Goal: Information Seeking & Learning: Learn about a topic

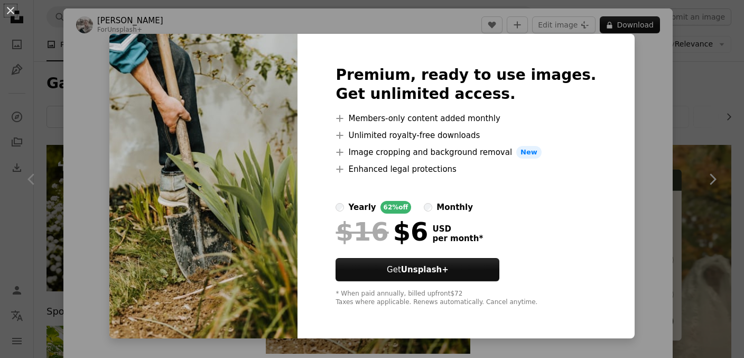
scroll to position [781, 0]
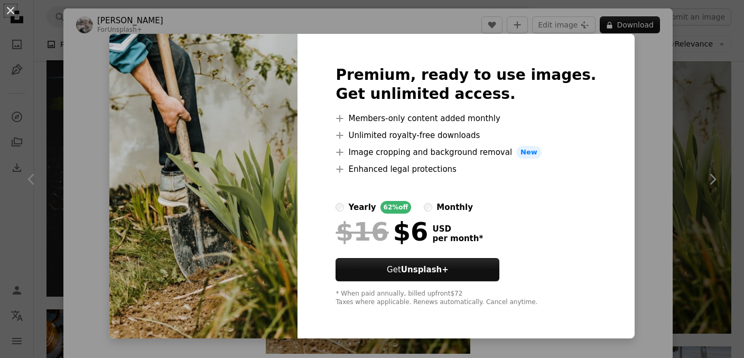
click at [632, 135] on div "An X shape Premium, ready to use images. Get unlimited access. A plus sign Memb…" at bounding box center [372, 179] width 744 height 358
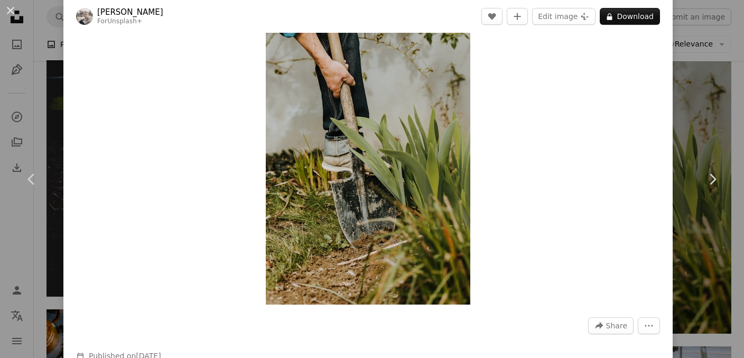
scroll to position [52, 0]
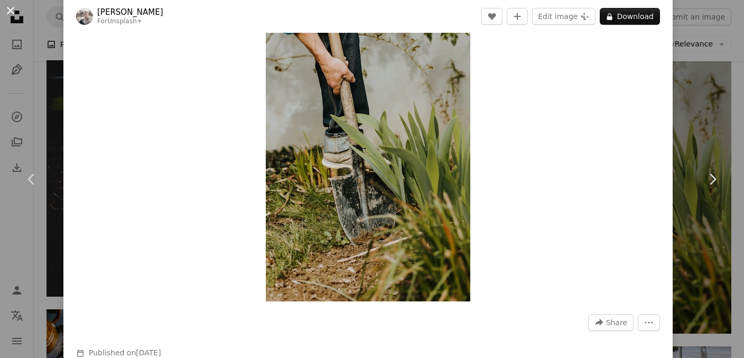
click at [10, 14] on button "An X shape" at bounding box center [10, 10] width 13 height 13
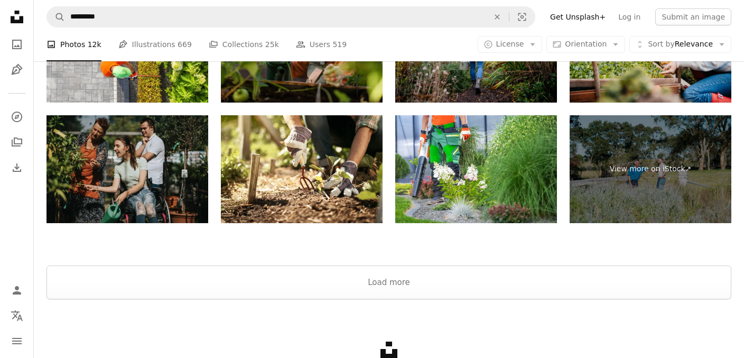
scroll to position [2001, 0]
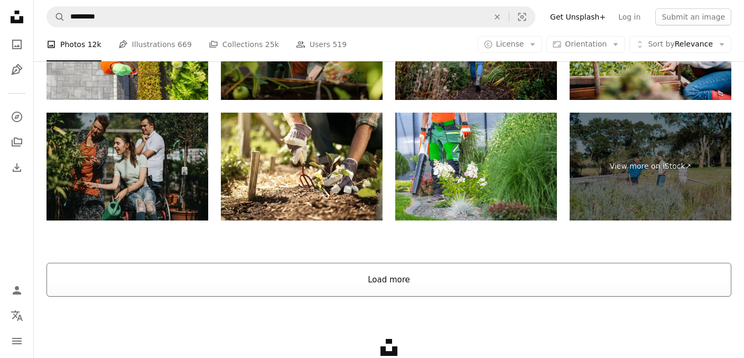
click at [458, 272] on button "Load more" at bounding box center [388, 280] width 685 height 34
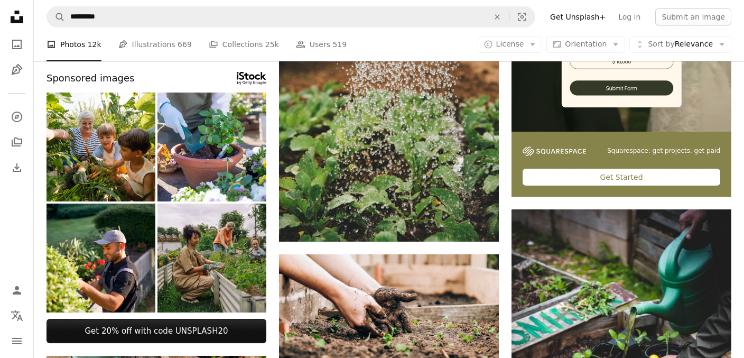
scroll to position [0, 0]
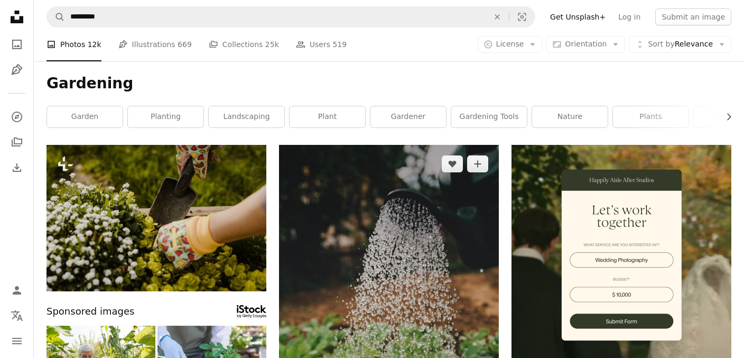
click at [398, 256] on img at bounding box center [389, 310] width 220 height 330
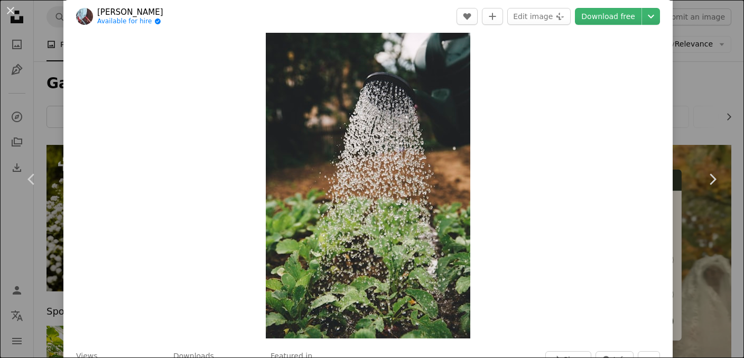
scroll to position [16, 0]
click at [15, 17] on button "An X shape" at bounding box center [10, 10] width 13 height 13
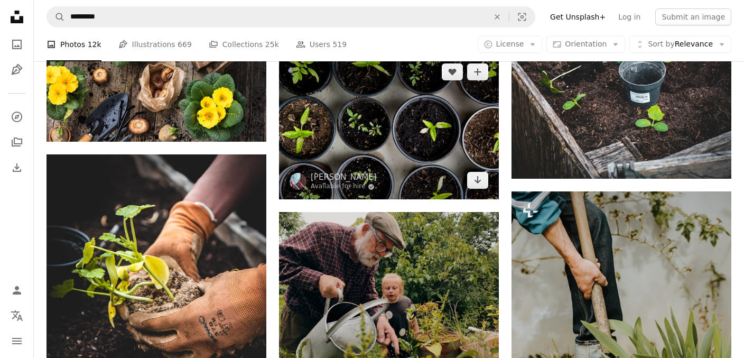
scroll to position [594, 0]
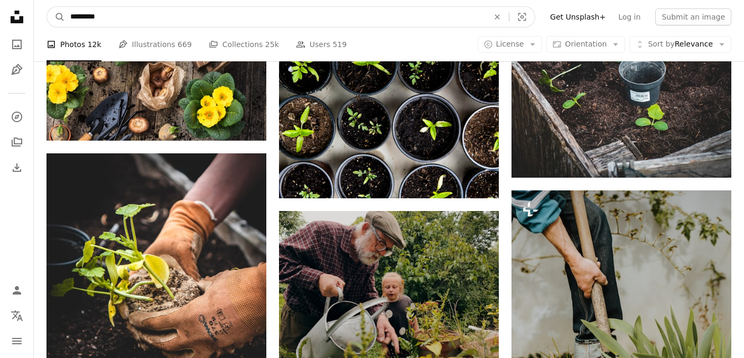
click at [183, 17] on input "*********" at bounding box center [275, 17] width 421 height 20
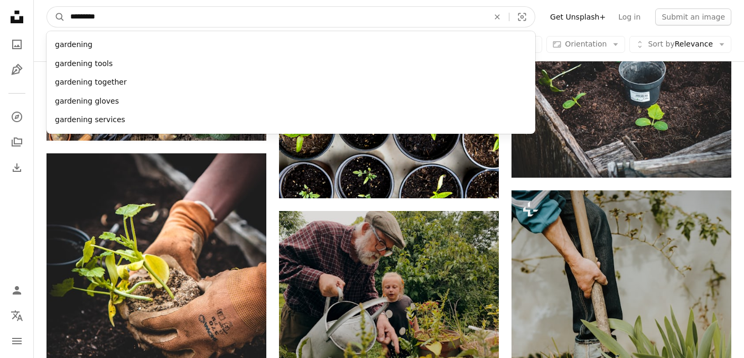
click at [183, 17] on input "*********" at bounding box center [275, 17] width 421 height 20
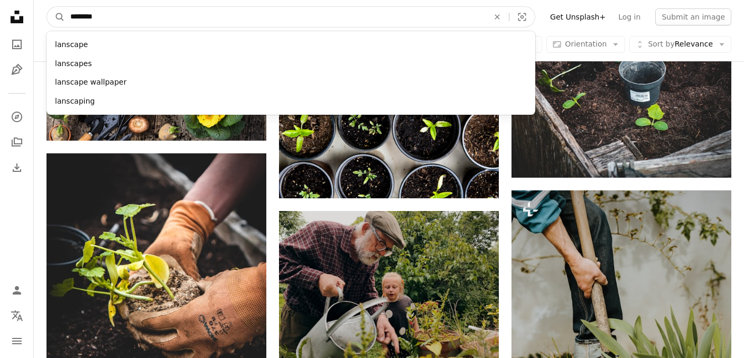
type input "*********"
click button "A magnifying glass" at bounding box center [56, 17] width 18 height 20
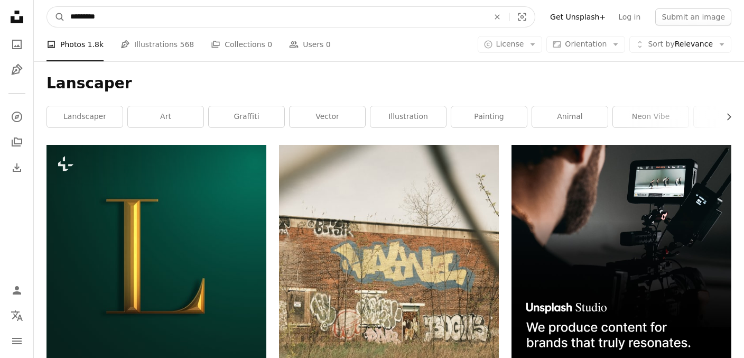
click at [82, 18] on input "*********" at bounding box center [275, 17] width 421 height 20
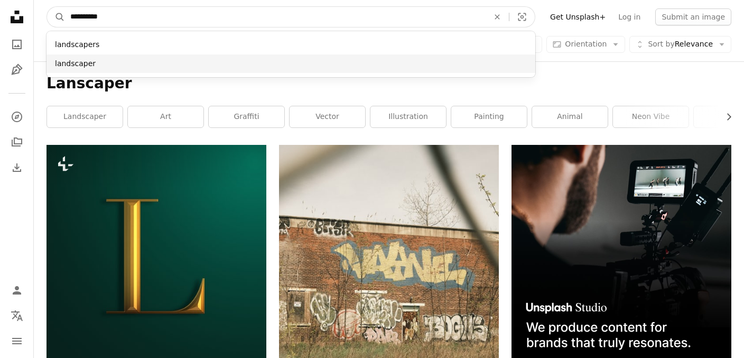
type input "**********"
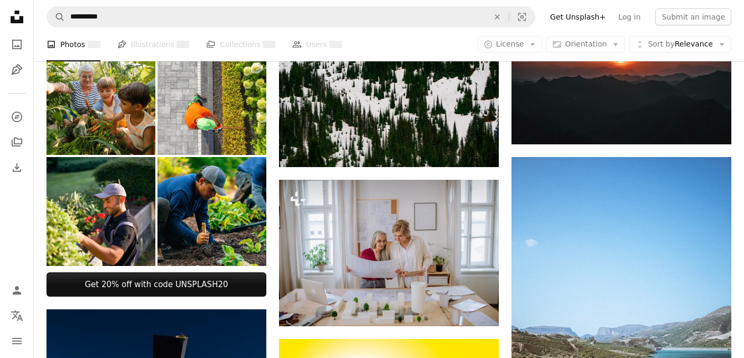
scroll to position [496, 0]
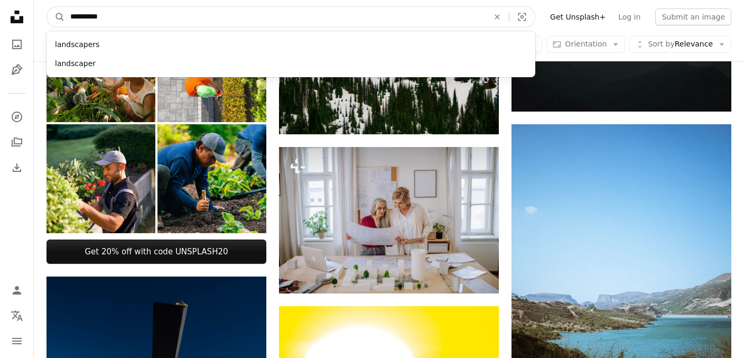
drag, startPoint x: 118, startPoint y: 18, endPoint x: -10, endPoint y: 7, distance: 128.9
click at [65, 7] on input "**********" at bounding box center [275, 17] width 421 height 20
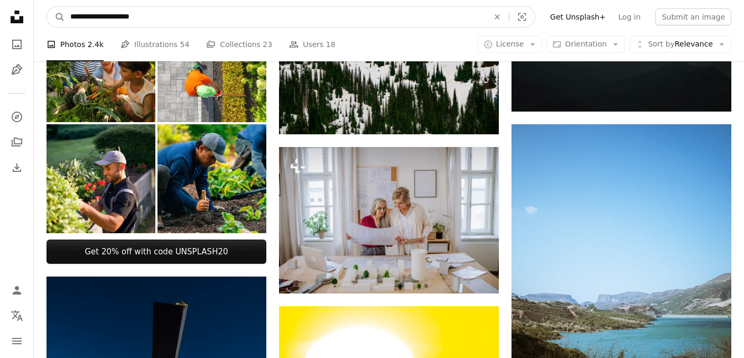
type input "**********"
click button "A magnifying glass" at bounding box center [56, 17] width 18 height 20
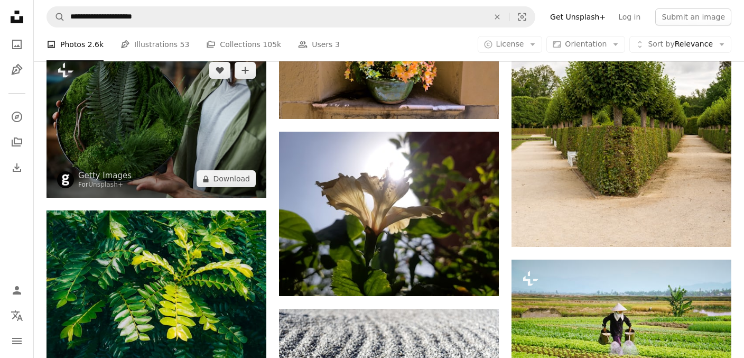
scroll to position [2032, 0]
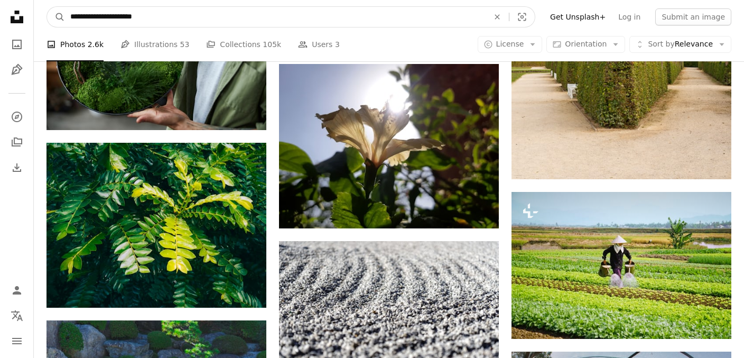
drag, startPoint x: 107, startPoint y: 12, endPoint x: 188, endPoint y: 14, distance: 80.9
click at [188, 14] on input "**********" at bounding box center [275, 17] width 421 height 20
type input "*********"
click at [47, 7] on button "A magnifying glass" at bounding box center [56, 17] width 18 height 20
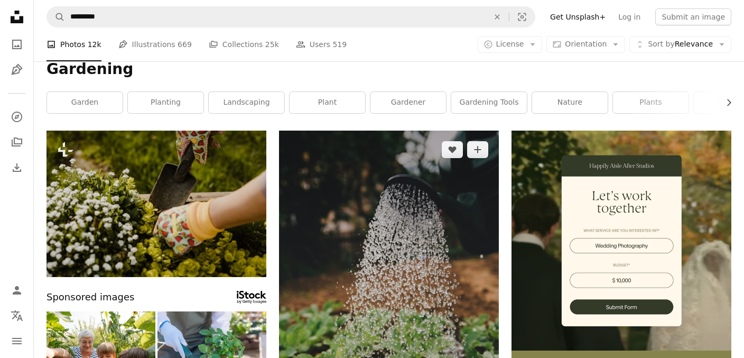
scroll to position [15, 0]
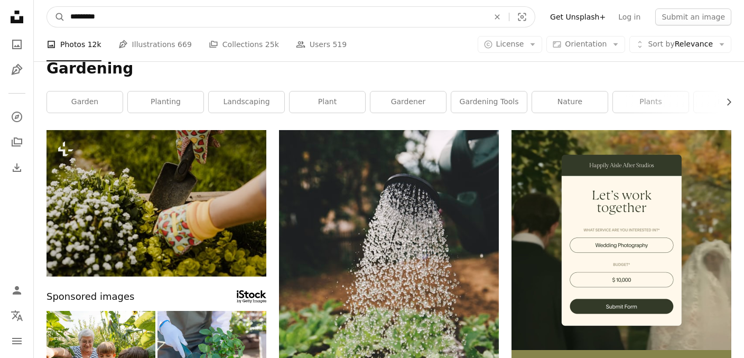
click at [117, 23] on input "*********" at bounding box center [275, 17] width 421 height 20
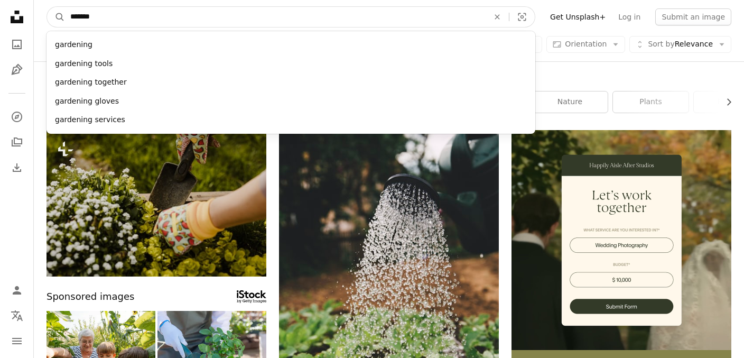
type input "********"
click button "A magnifying glass" at bounding box center [56, 17] width 18 height 20
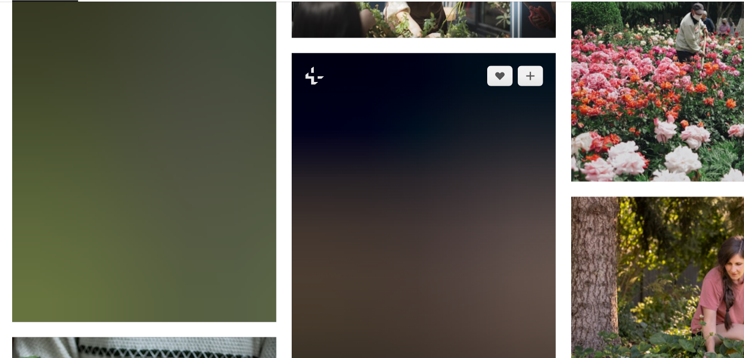
scroll to position [5407, 0]
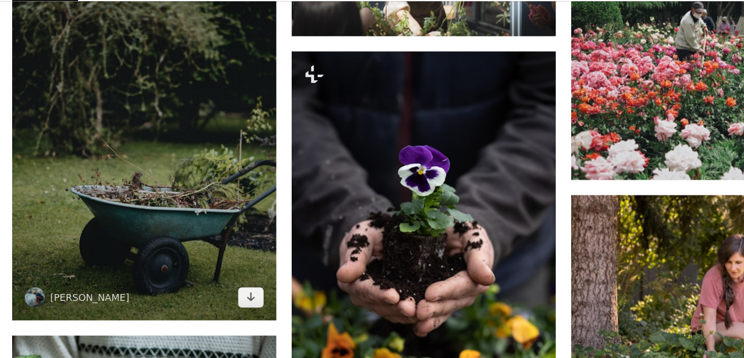
click at [187, 228] on img at bounding box center [156, 162] width 220 height 330
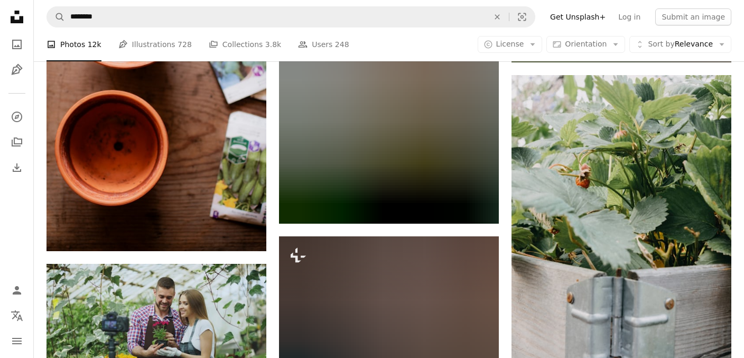
scroll to position [7747, 0]
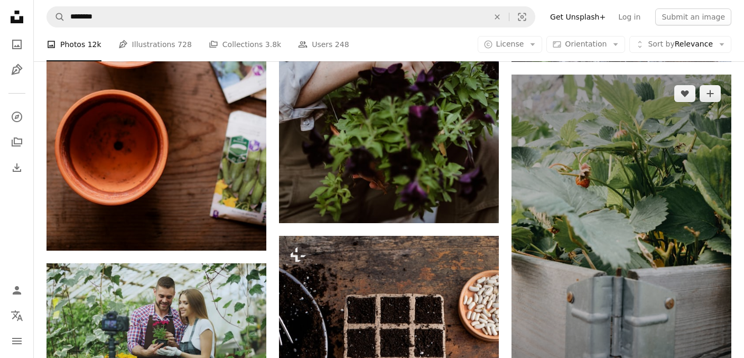
click at [590, 250] on img at bounding box center [621, 240] width 220 height 330
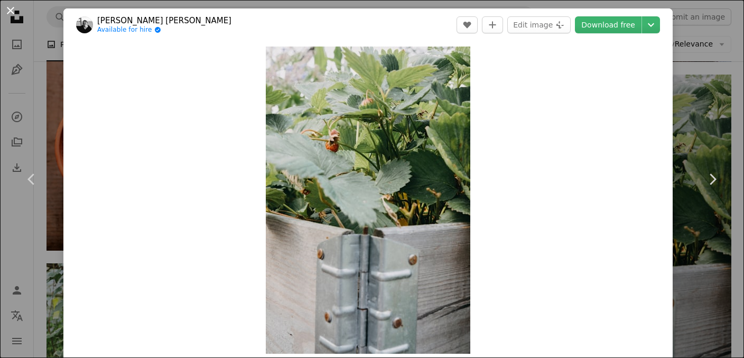
click at [8, 14] on button "An X shape" at bounding box center [10, 10] width 13 height 13
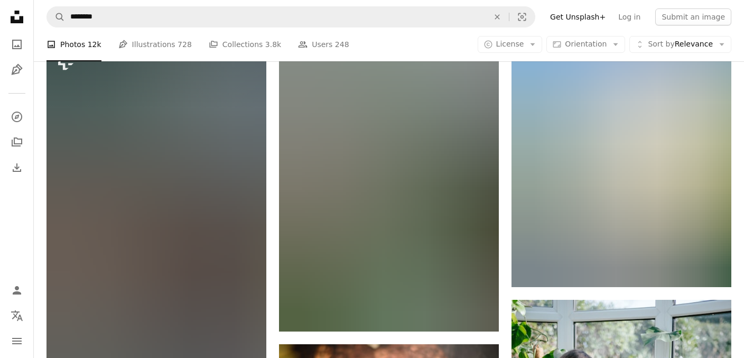
scroll to position [12934, 0]
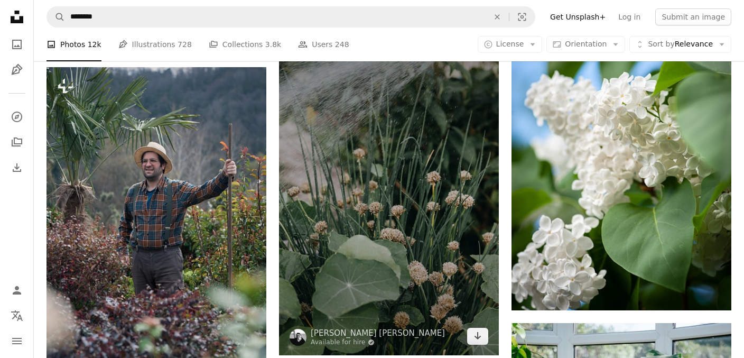
click at [330, 199] on img at bounding box center [389, 190] width 220 height 330
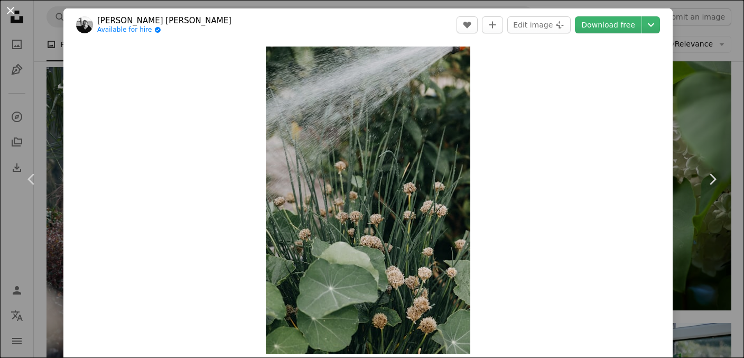
click at [14, 10] on button "An X shape" at bounding box center [10, 10] width 13 height 13
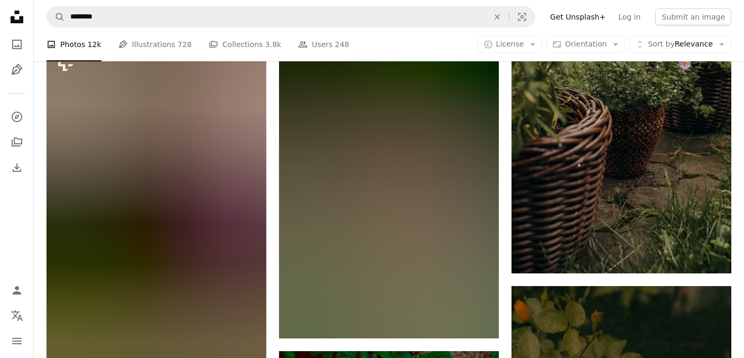
scroll to position [14611, 0]
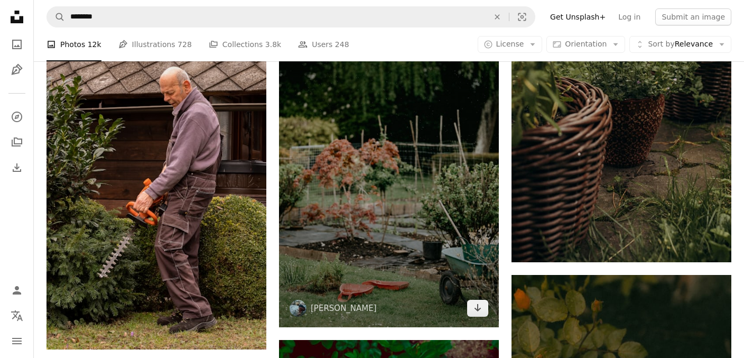
click at [378, 260] on img at bounding box center [389, 162] width 220 height 330
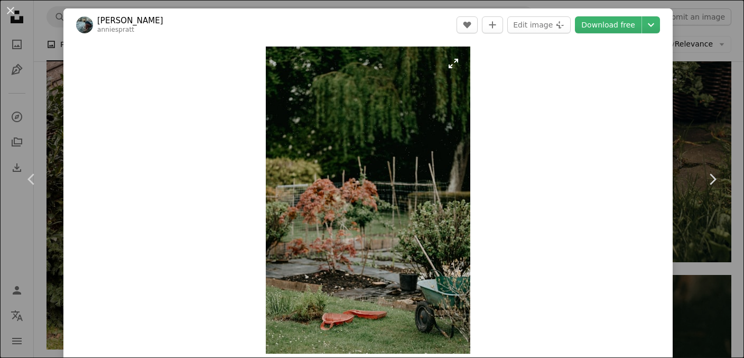
scroll to position [36, 0]
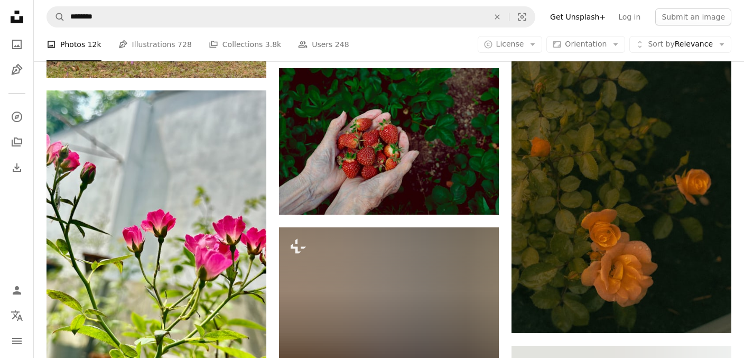
scroll to position [14887, 0]
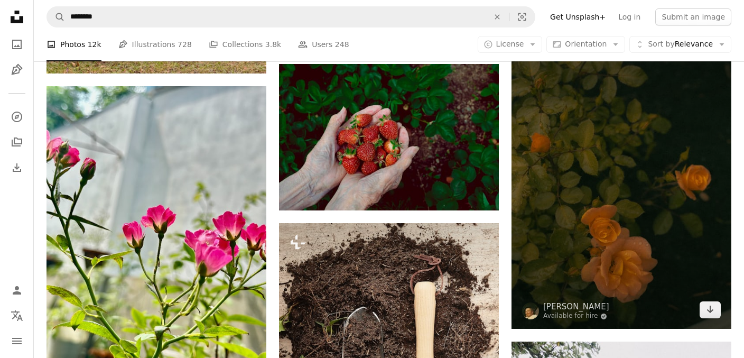
click at [631, 217] on img at bounding box center [621, 164] width 220 height 330
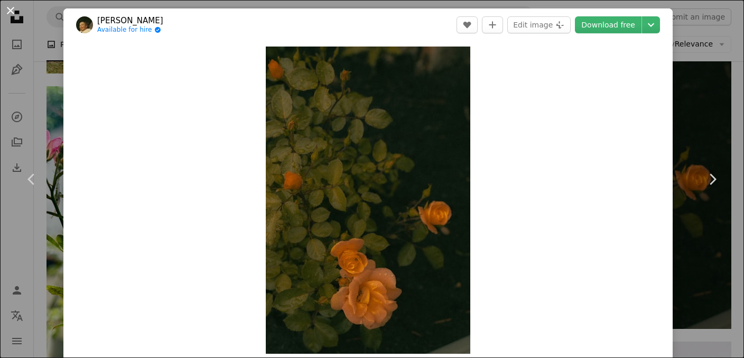
click at [15, 14] on button "An X shape" at bounding box center [10, 10] width 13 height 13
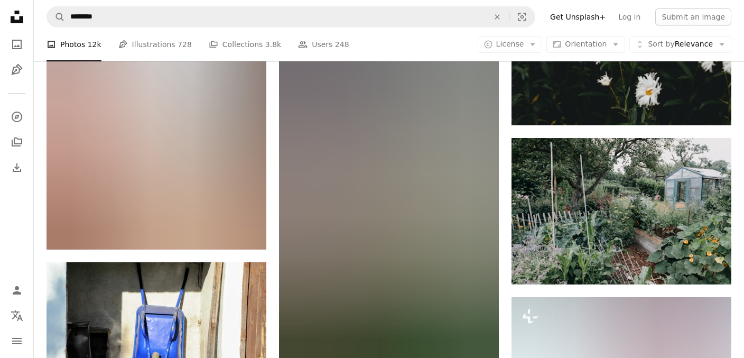
scroll to position [17757, 0]
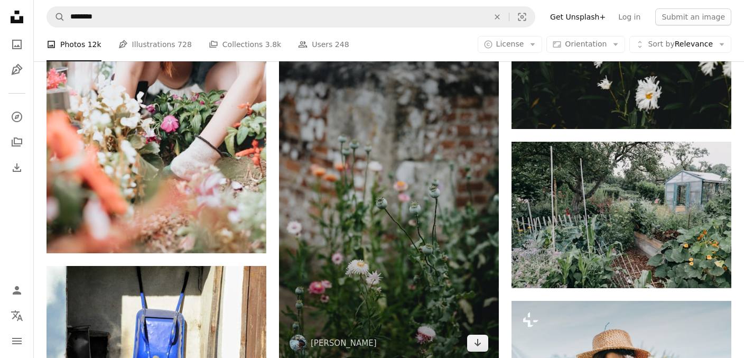
click at [408, 191] on img at bounding box center [389, 197] width 220 height 330
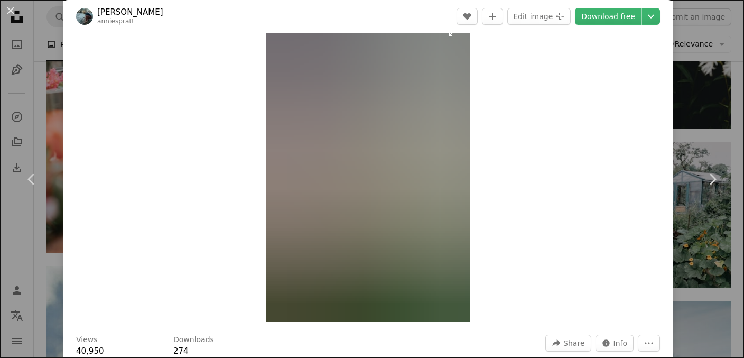
scroll to position [33, 0]
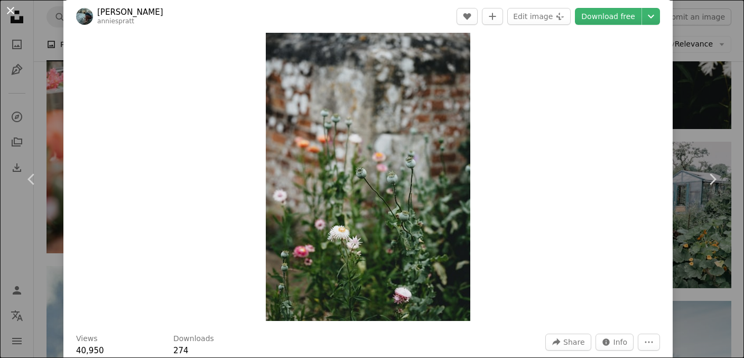
click at [14, 12] on button "An X shape" at bounding box center [10, 10] width 13 height 13
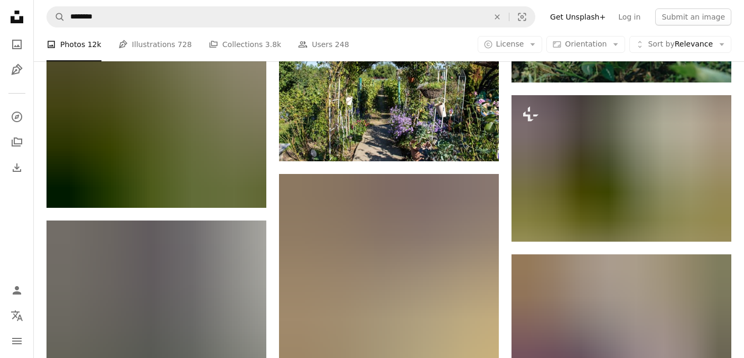
scroll to position [18307, 0]
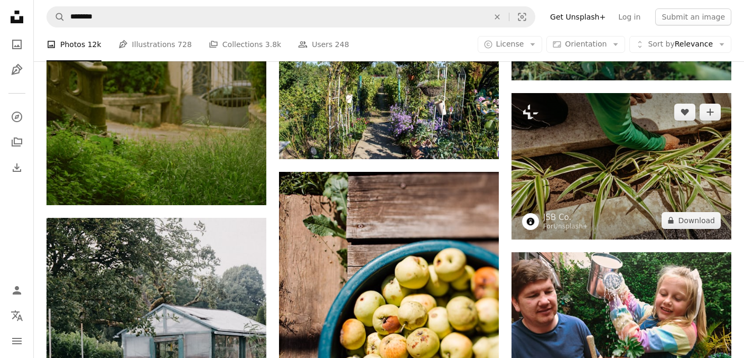
click at [546, 182] on img at bounding box center [621, 166] width 220 height 146
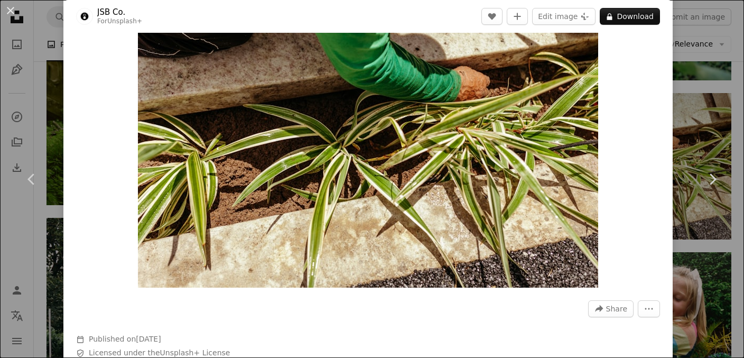
scroll to position [67, 0]
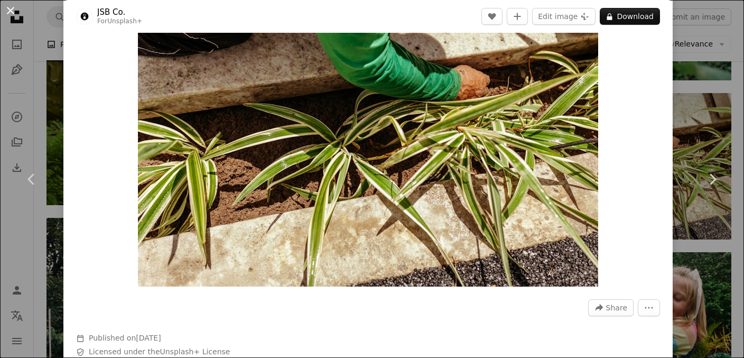
click at [6, 8] on button "An X shape" at bounding box center [10, 10] width 13 height 13
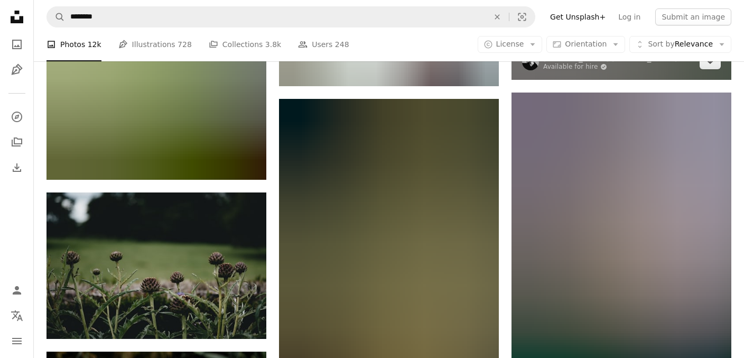
scroll to position [20147, 0]
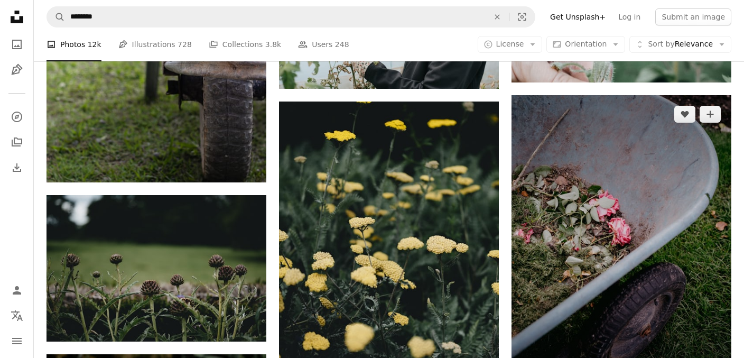
click at [603, 219] on img at bounding box center [621, 241] width 220 height 293
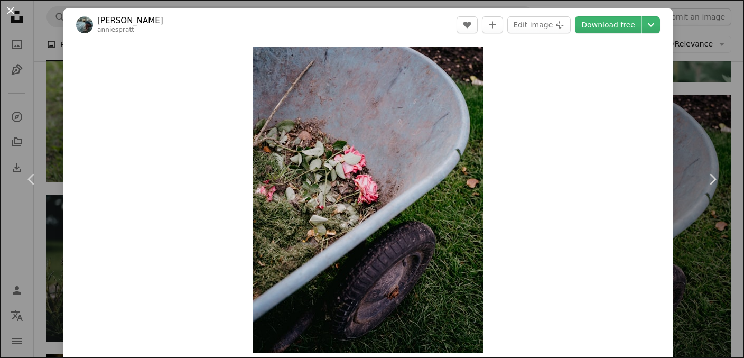
click at [15, 12] on button "An X shape" at bounding box center [10, 10] width 13 height 13
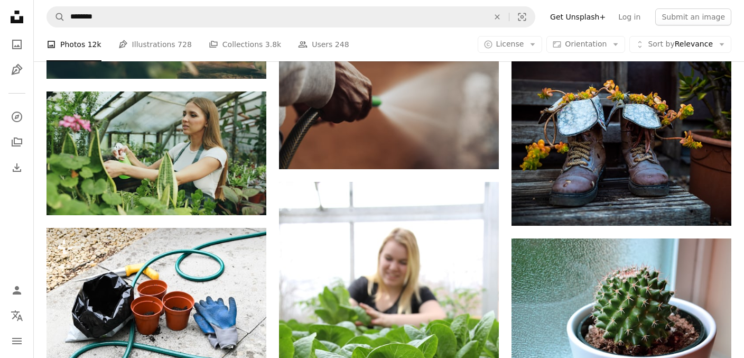
scroll to position [31067, 0]
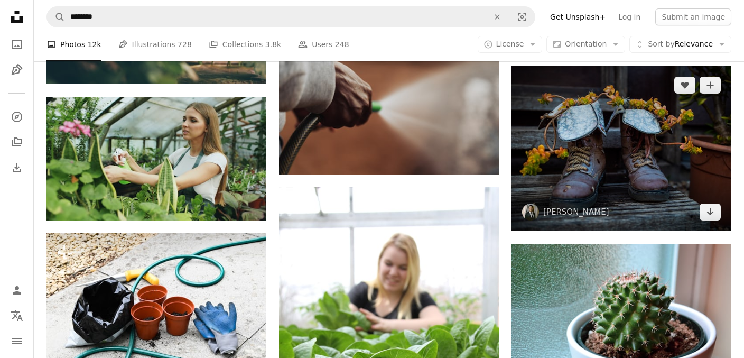
click at [572, 164] on img at bounding box center [621, 148] width 220 height 165
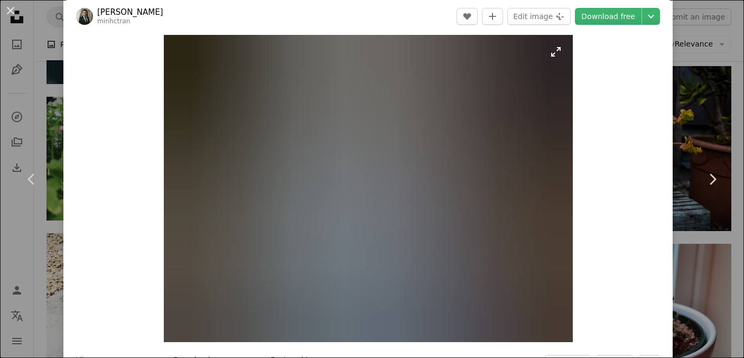
scroll to position [7, 0]
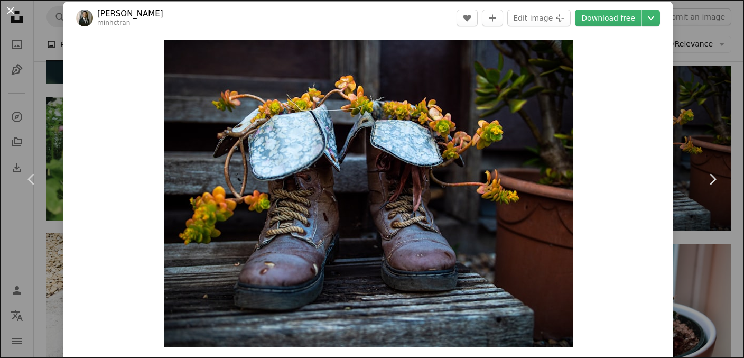
click at [14, 12] on button "An X shape" at bounding box center [10, 10] width 13 height 13
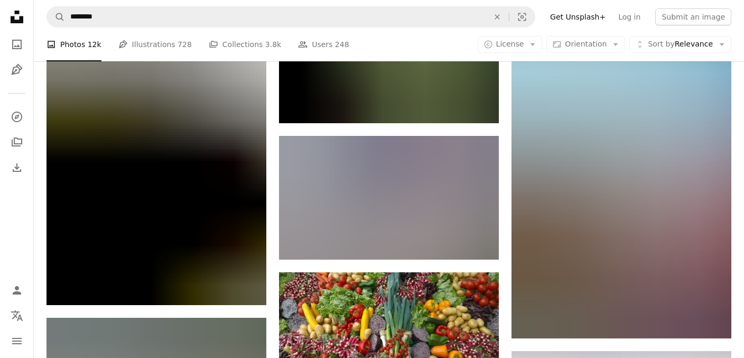
scroll to position [31799, 0]
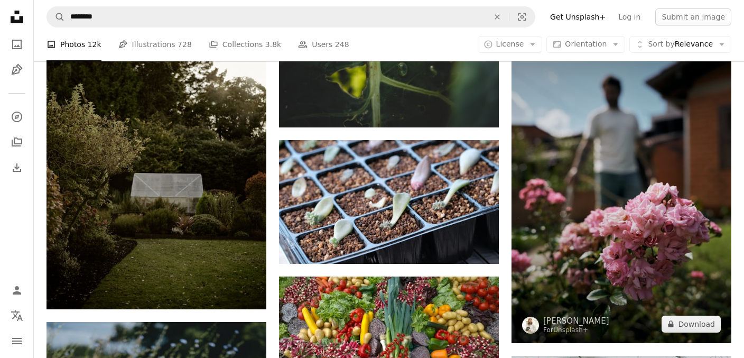
click at [561, 191] on img at bounding box center [621, 178] width 220 height 330
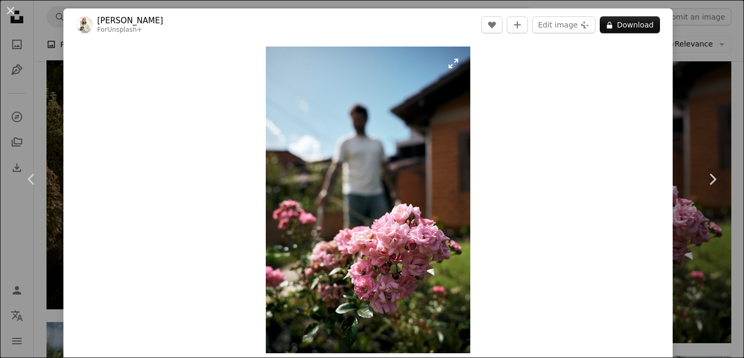
scroll to position [33, 0]
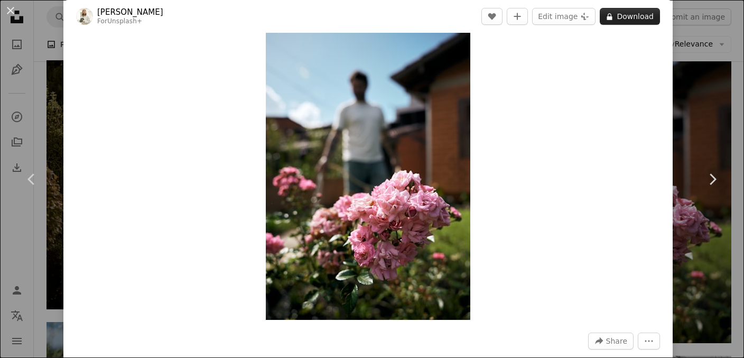
click at [620, 22] on button "A lock Download" at bounding box center [630, 16] width 60 height 17
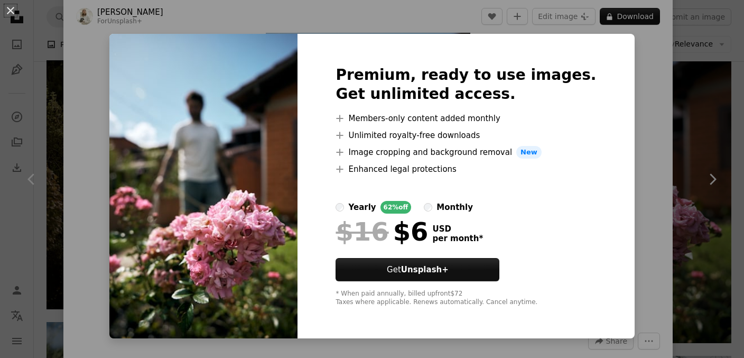
click at [622, 209] on div "An X shape Premium, ready to use images. Get unlimited access. A plus sign Memb…" at bounding box center [372, 179] width 744 height 358
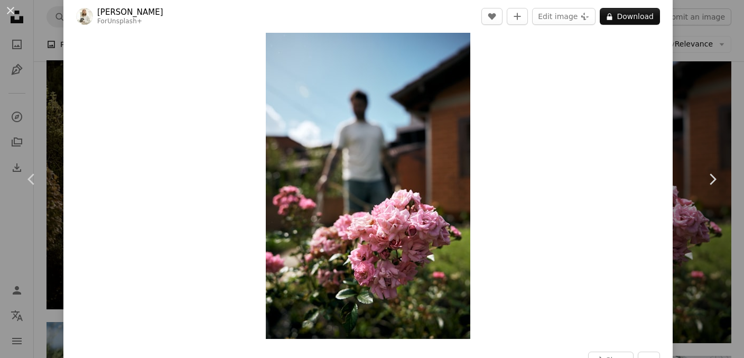
scroll to position [13, 0]
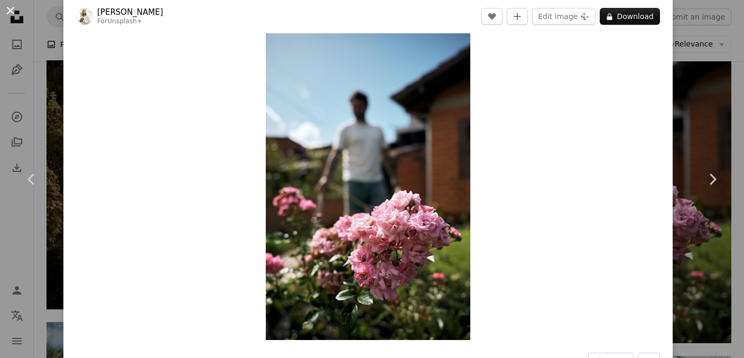
click at [11, 11] on button "An X shape" at bounding box center [10, 10] width 13 height 13
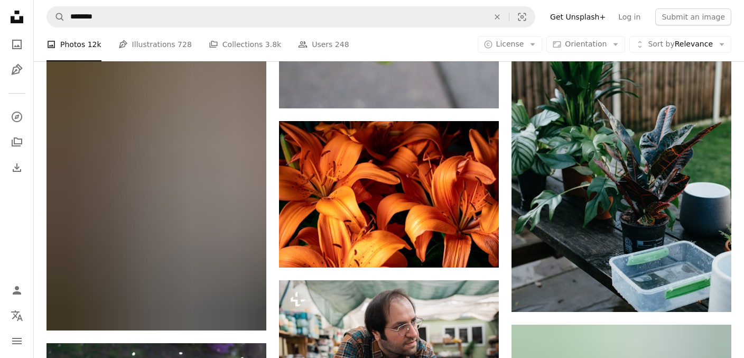
scroll to position [38894, 0]
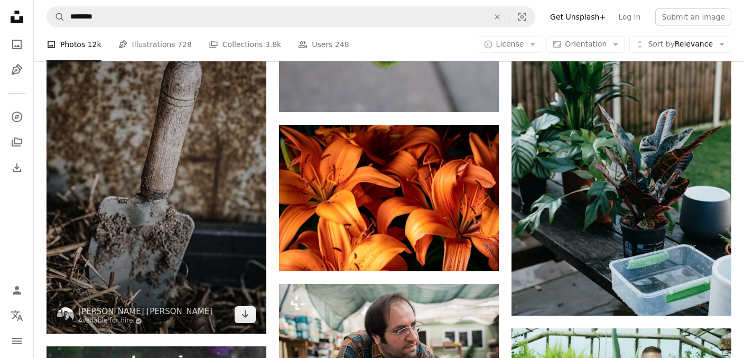
click at [188, 235] on img at bounding box center [156, 168] width 220 height 331
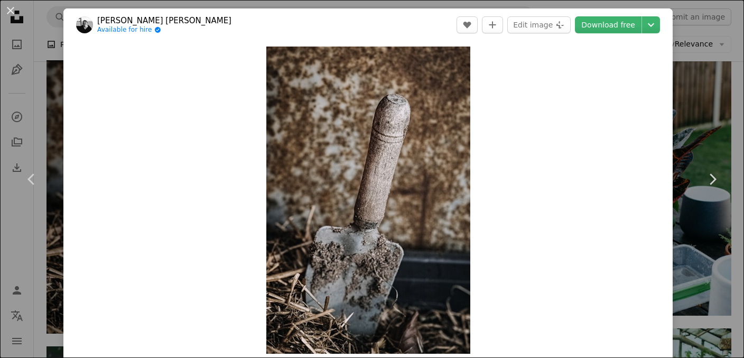
drag, startPoint x: 12, startPoint y: 11, endPoint x: 17, endPoint y: 14, distance: 6.6
click at [12, 11] on button "An X shape" at bounding box center [10, 10] width 13 height 13
